Goal: Find contact information: Find contact information

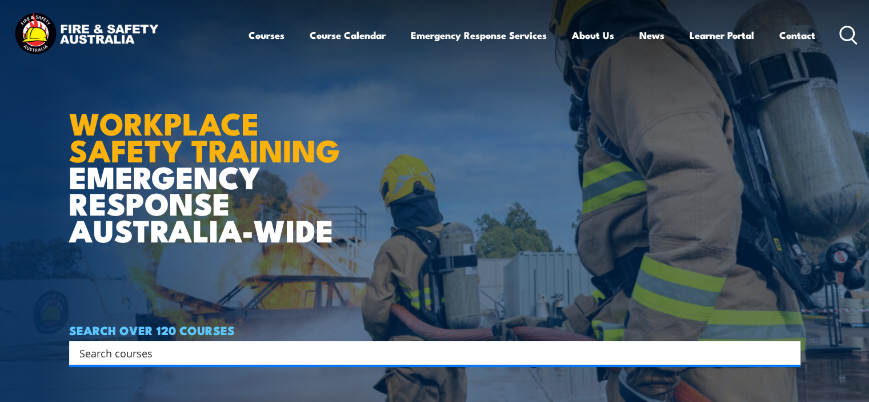
click at [101, 36] on img at bounding box center [86, 34] width 150 height 49
click at [98, 31] on img at bounding box center [86, 34] width 150 height 49
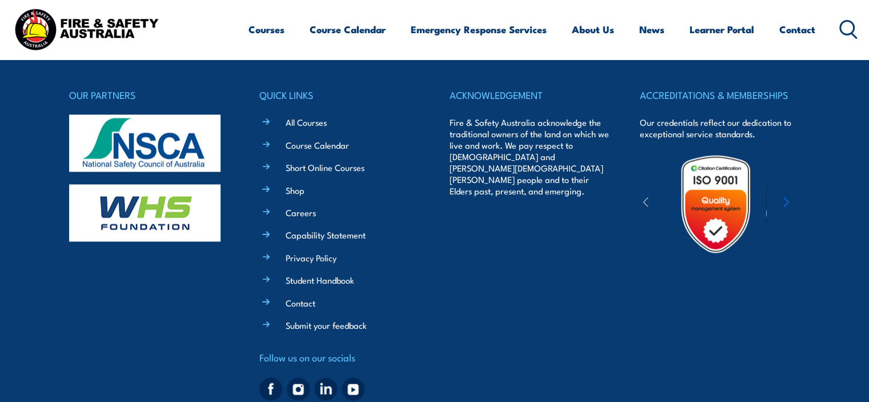
scroll to position [2111, 0]
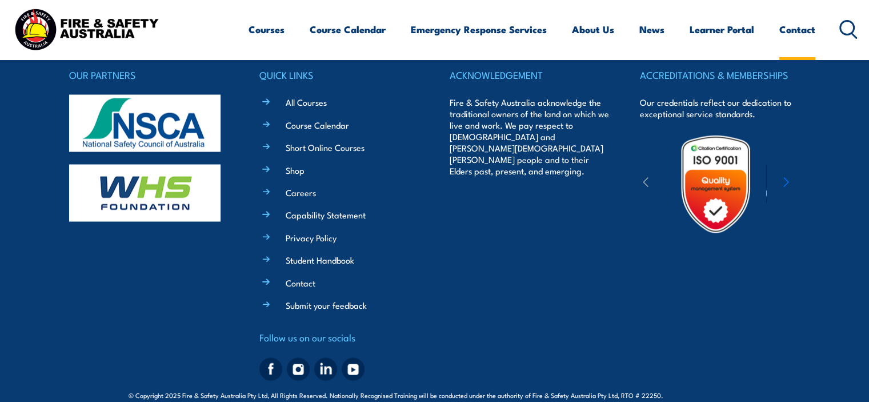
click at [800, 33] on link "Contact" at bounding box center [797, 29] width 36 height 30
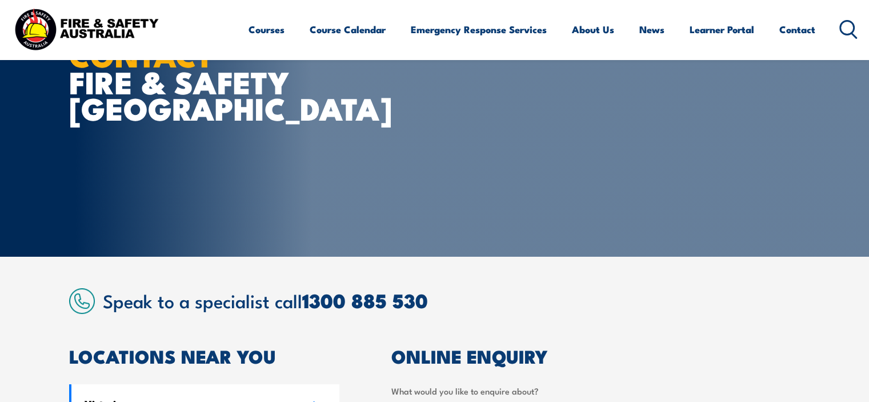
scroll to position [57, 0]
